Goal: Task Accomplishment & Management: Use online tool/utility

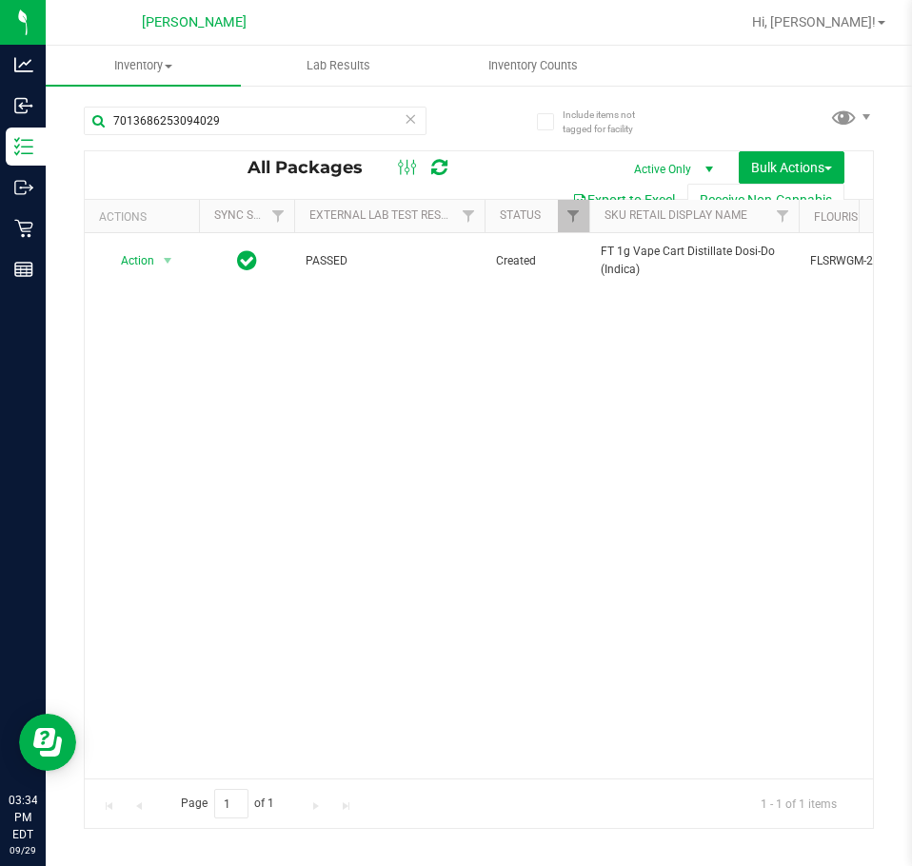
drag, startPoint x: 344, startPoint y: 96, endPoint x: 335, endPoint y: 103, distance: 11.6
click at [341, 96] on div "7013686253094029" at bounding box center [281, 119] width 395 height 61
drag, startPoint x: 330, startPoint y: 116, endPoint x: -7, endPoint y: 127, distance: 337.0
click at [0, 127] on html "Analytics Inbound Inventory Outbound Retail Reports 03:34 PM EDT [DATE] 09/29 […" at bounding box center [456, 433] width 912 height 866
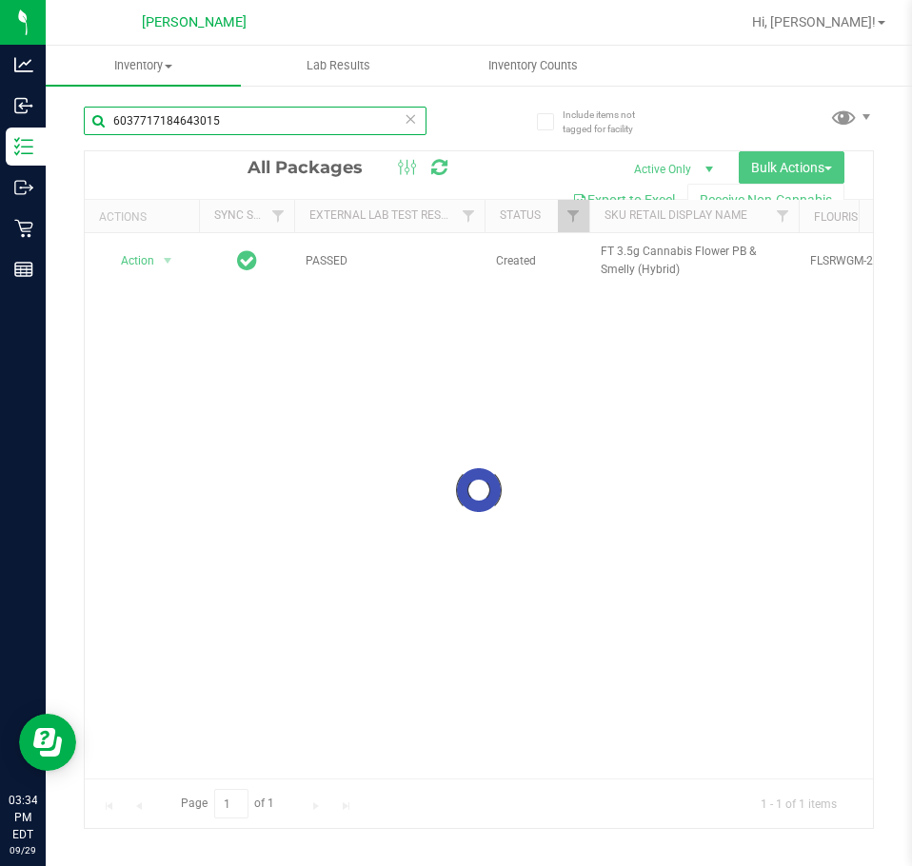
type input "6037717184643015"
click at [145, 267] on div at bounding box center [479, 489] width 788 height 677
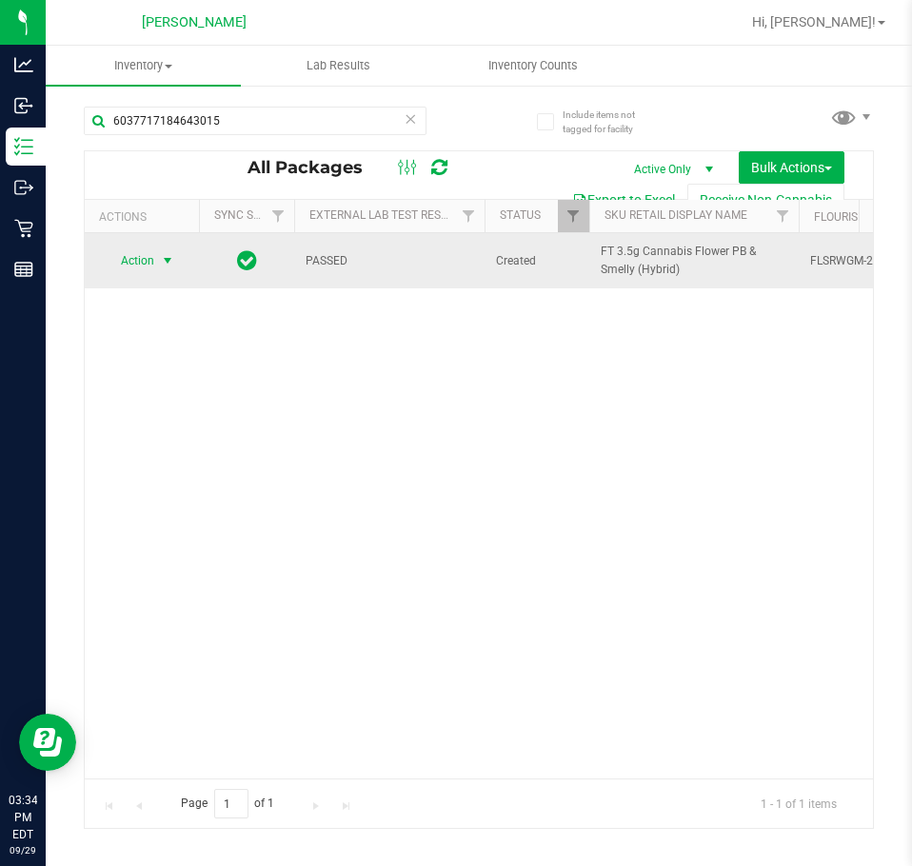
click at [163, 261] on span "select" at bounding box center [167, 260] width 15 height 15
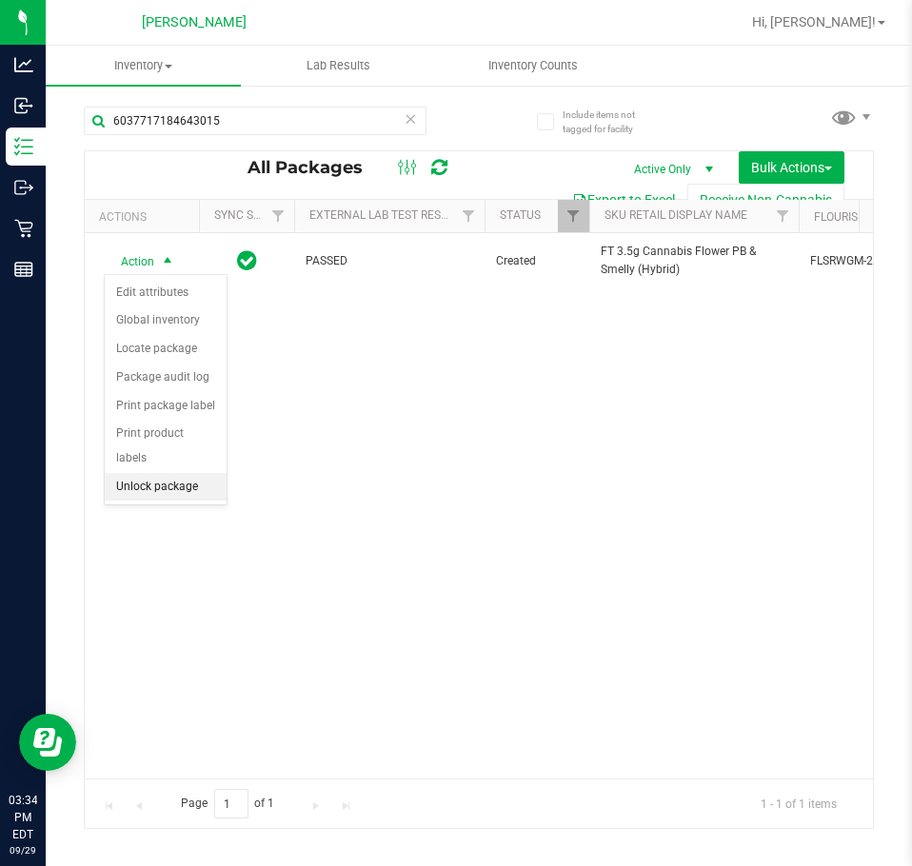
click at [189, 473] on li "Unlock package" at bounding box center [166, 487] width 122 height 29
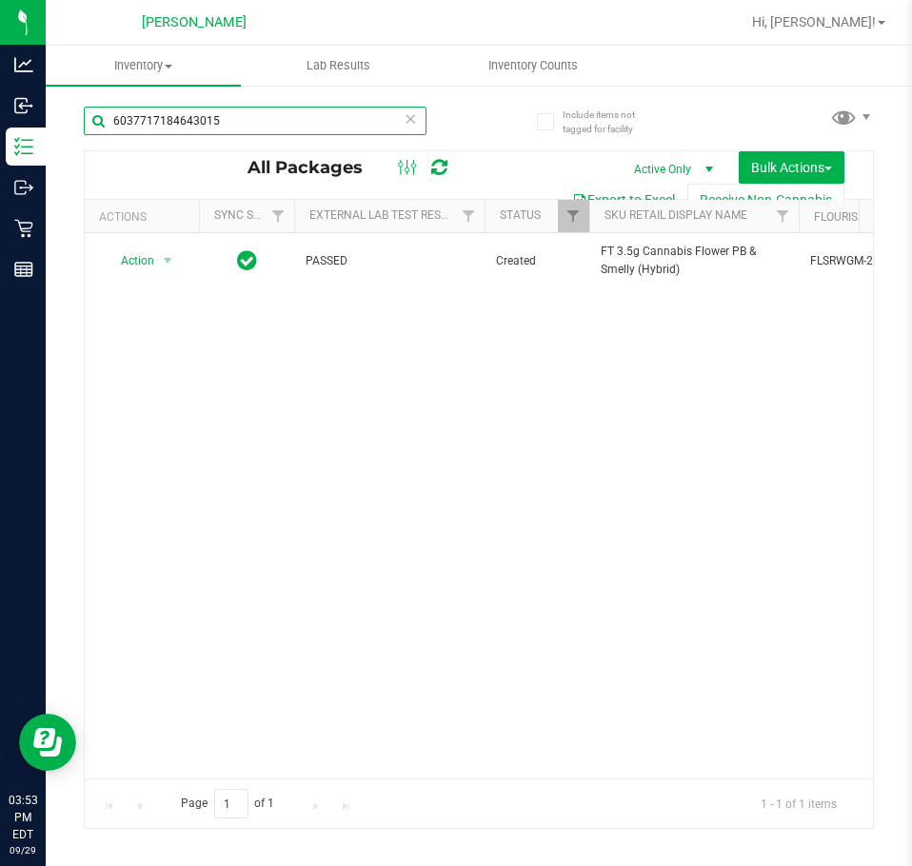
drag, startPoint x: 226, startPoint y: 125, endPoint x: -7, endPoint y: 55, distance: 243.2
click at [0, 55] on html "Analytics Inbound Inventory Outbound Retail Reports 03:53 PM EDT [DATE] 09/29 […" at bounding box center [456, 433] width 912 height 866
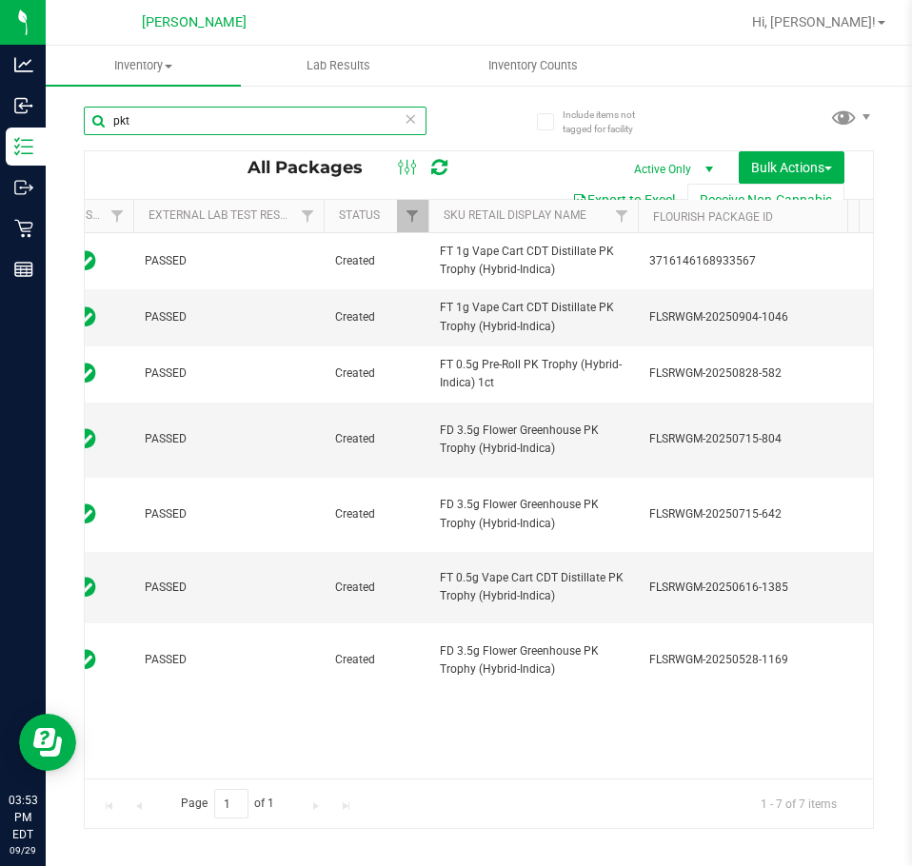
scroll to position [0, 222]
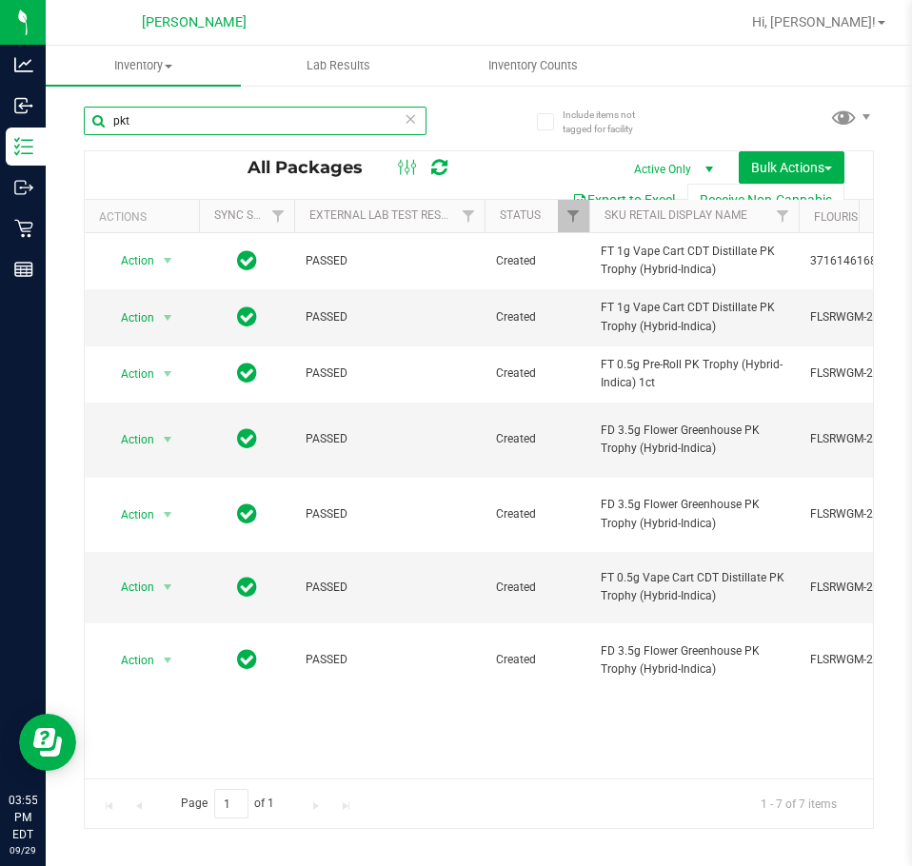
drag, startPoint x: 235, startPoint y: 129, endPoint x: -2, endPoint y: 98, distance: 239.0
click at [0, 98] on html "Analytics Inbound Inventory Outbound Retail Reports 03:55 PM EDT [DATE] 09/29 […" at bounding box center [456, 433] width 912 height 866
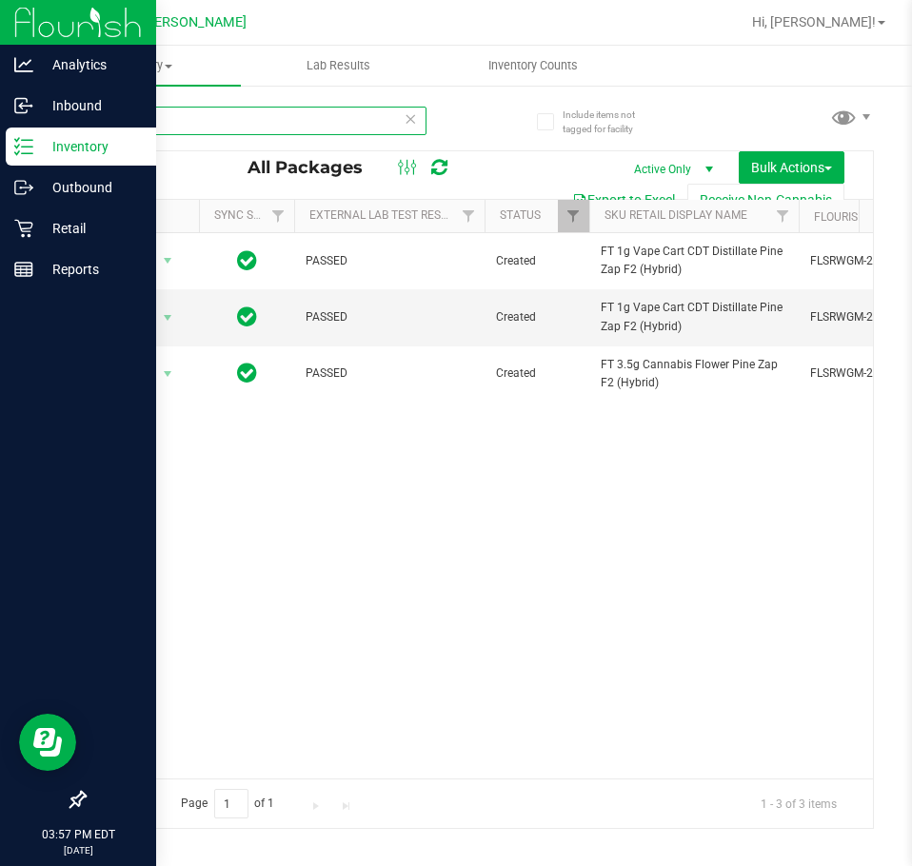
type input "pzt"
